Goal: Task Accomplishment & Management: Complete application form

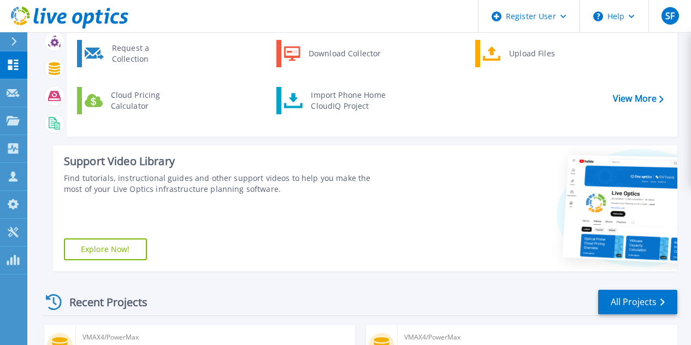
scroll to position [97, 0]
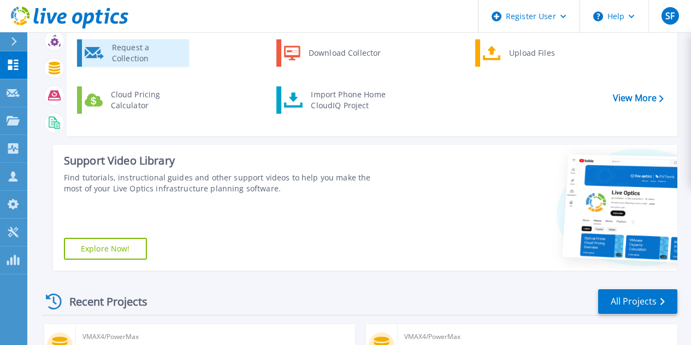
click at [127, 56] on div "Request a Collection" at bounding box center [147, 53] width 80 height 22
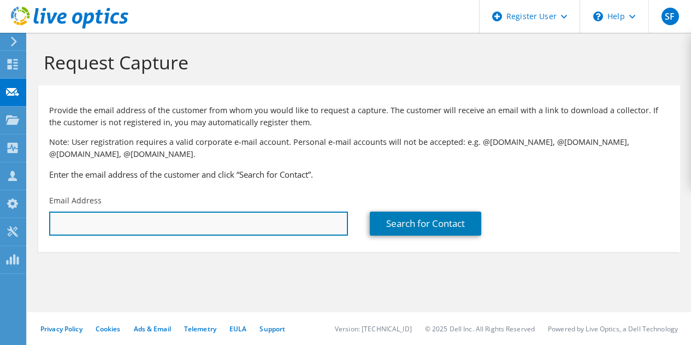
click at [212, 218] on input "text" at bounding box center [198, 224] width 299 height 24
type input "s"
paste input "[EMAIL_ADDRESS][DOMAIN_NAME]"
click at [144, 220] on input "[EMAIL_ADDRESS][DOMAIN_NAME]" at bounding box center [198, 224] width 299 height 24
type input "[EMAIL_ADDRESS][DOMAIN_NAME]"
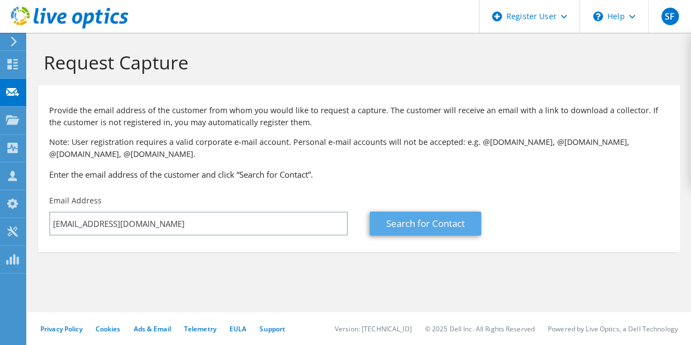
drag, startPoint x: 435, startPoint y: 209, endPoint x: 421, endPoint y: 220, distance: 17.5
click at [421, 220] on div "Search for Contact" at bounding box center [519, 215] width 321 height 51
click at [421, 220] on link "Search for Contact" at bounding box center [426, 224] width 112 height 24
type input "DuTech"
type input "Satish"
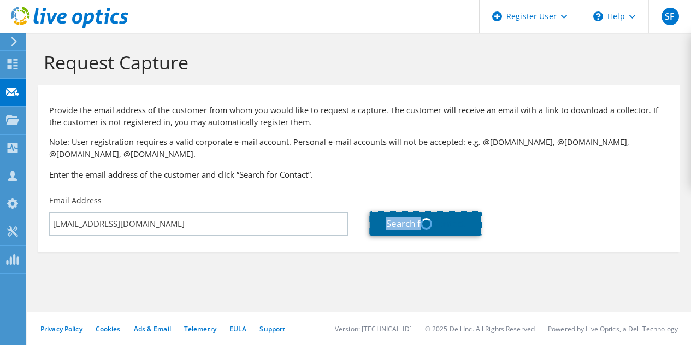
type input "Menon"
type input "[GEOGRAPHIC_DATA]"
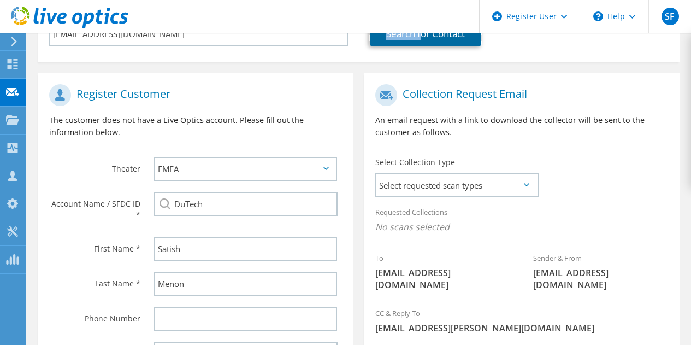
scroll to position [238, 0]
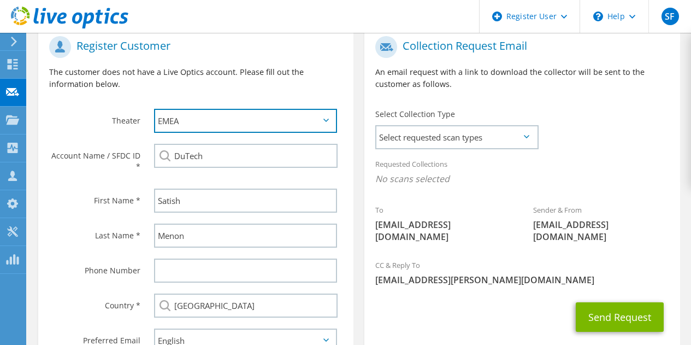
click at [283, 127] on select "APJ EMEA NA/LATAM" at bounding box center [245, 121] width 183 height 24
click at [72, 169] on label "Account Name / SFDC ID *" at bounding box center [94, 158] width 91 height 28
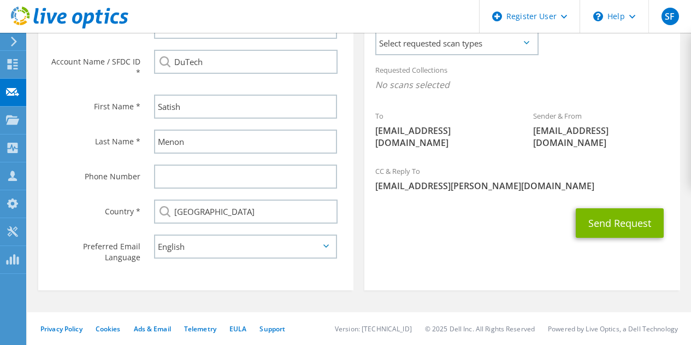
scroll to position [219, 0]
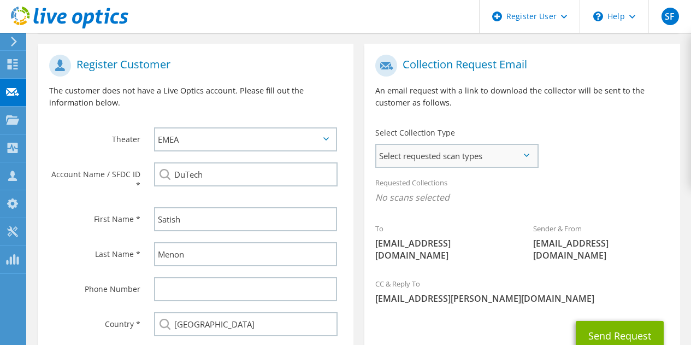
click at [405, 166] on span "Select requested scan types" at bounding box center [457, 156] width 161 height 22
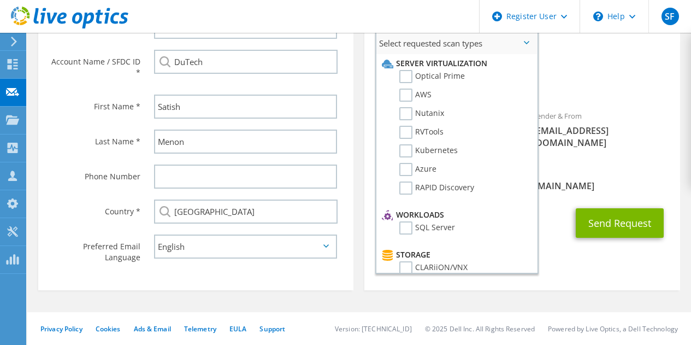
scroll to position [333, 0]
click at [409, 70] on label "Optical Prime" at bounding box center [433, 76] width 66 height 13
click at [0, 0] on input "Optical Prime" at bounding box center [0, 0] width 0 height 0
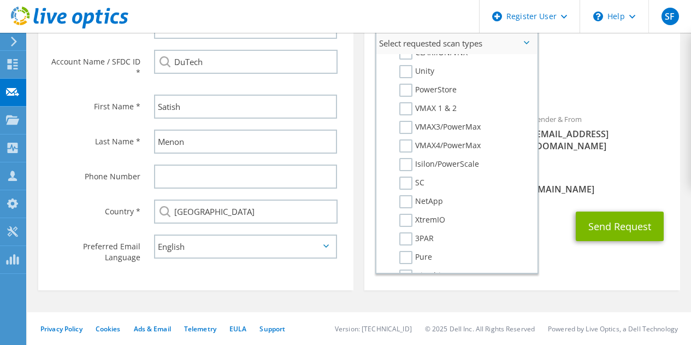
scroll to position [220, 0]
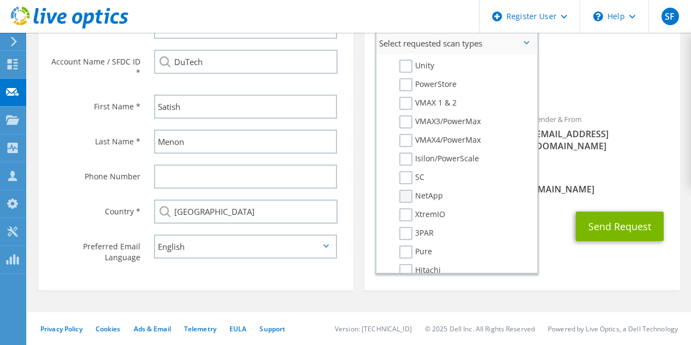
click at [423, 192] on label "NetApp" at bounding box center [422, 196] width 44 height 13
click at [0, 0] on input "NetApp" at bounding box center [0, 0] width 0 height 0
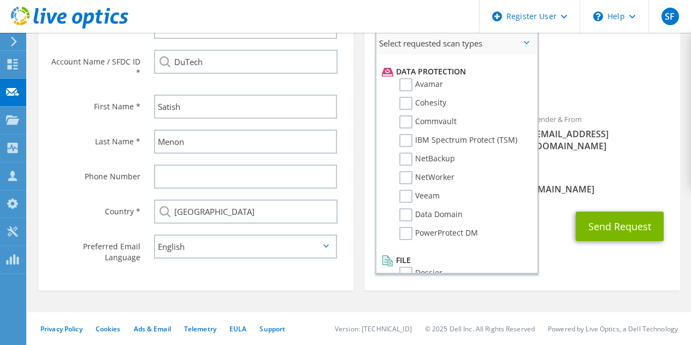
scroll to position [483, 0]
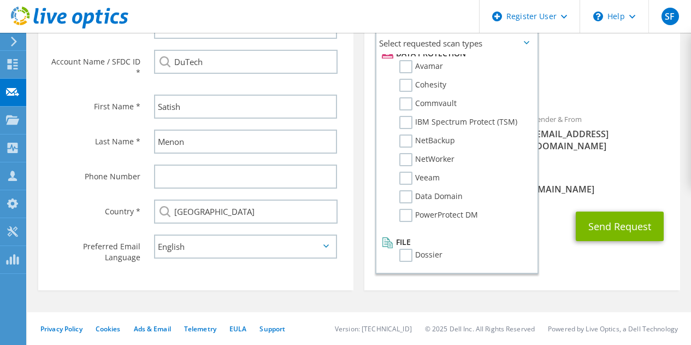
click at [584, 191] on div "CC & Reply To Sana.Farhat@Dell.com" at bounding box center [522, 184] width 315 height 43
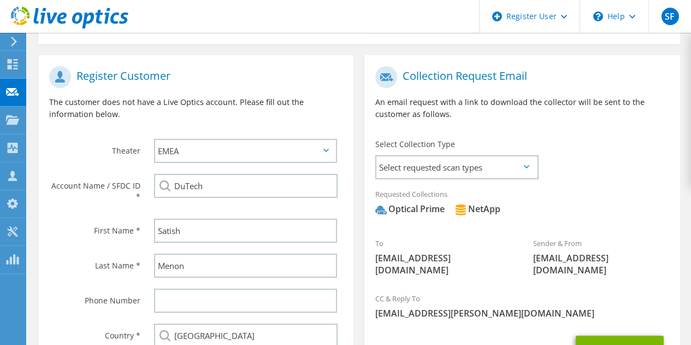
scroll to position [266, 0]
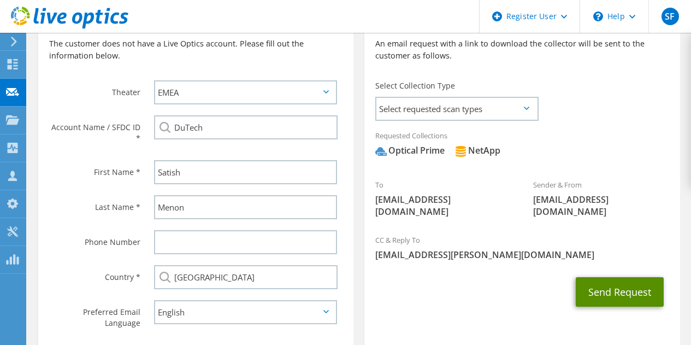
click at [615, 293] on button "Send Request" at bounding box center [620, 292] width 88 height 30
